Goal: Check status

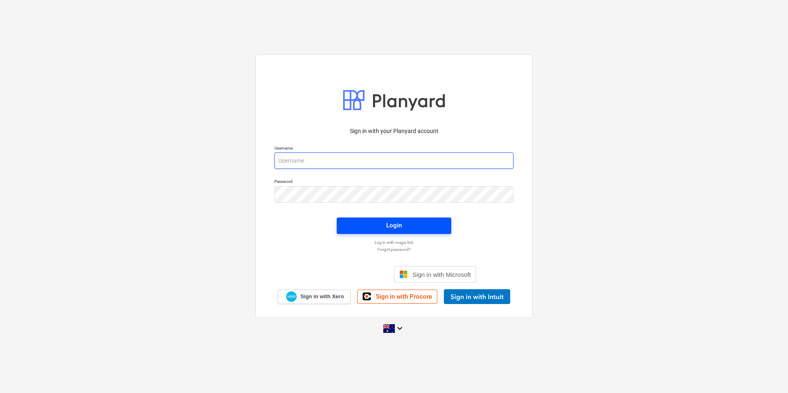
type input "[EMAIL_ADDRESS][DOMAIN_NAME]"
click at [308, 174] on span "Login" at bounding box center [394, 225] width 95 height 11
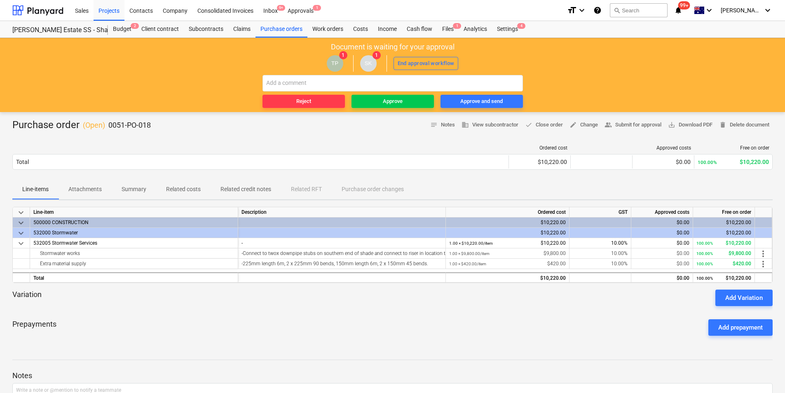
click at [308, 174] on div "Prepayments Add prepayment" at bounding box center [392, 328] width 761 height 30
click at [308, 106] on div "Approve" at bounding box center [393, 101] width 20 height 9
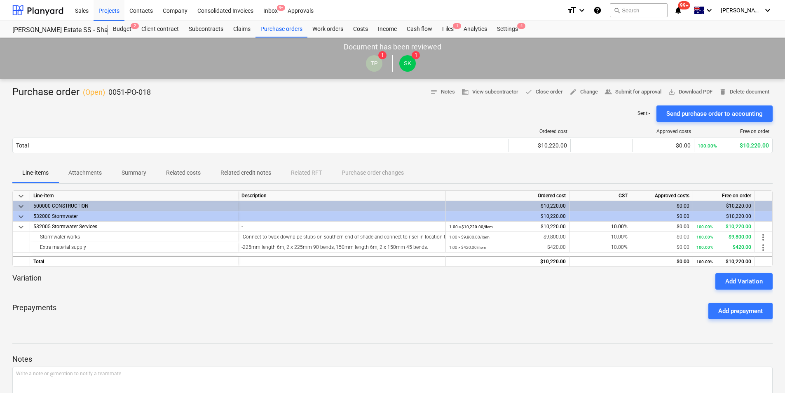
drag, startPoint x: 71, startPoint y: 176, endPoint x: 90, endPoint y: 197, distance: 28.6
click at [71, 174] on p "Attachments" at bounding box center [84, 173] width 33 height 9
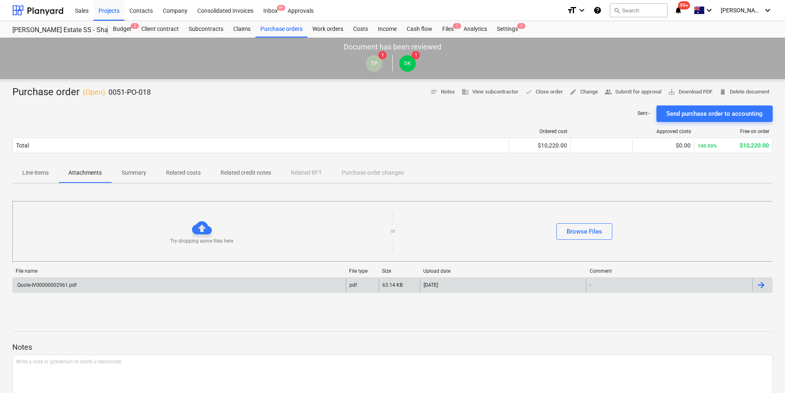
click at [90, 174] on div "File name File type Size Upload date Comment Quote-IV00000002961.pdf pdf 63.14 …" at bounding box center [392, 282] width 761 height 28
click at [90, 174] on div "Quote-IV00000002961.pdf" at bounding box center [179, 285] width 333 height 13
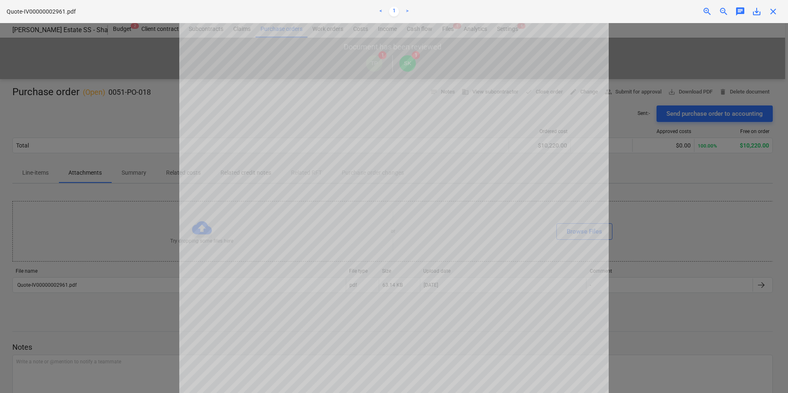
scroll to position [82, 0]
